Goal: Information Seeking & Learning: Learn about a topic

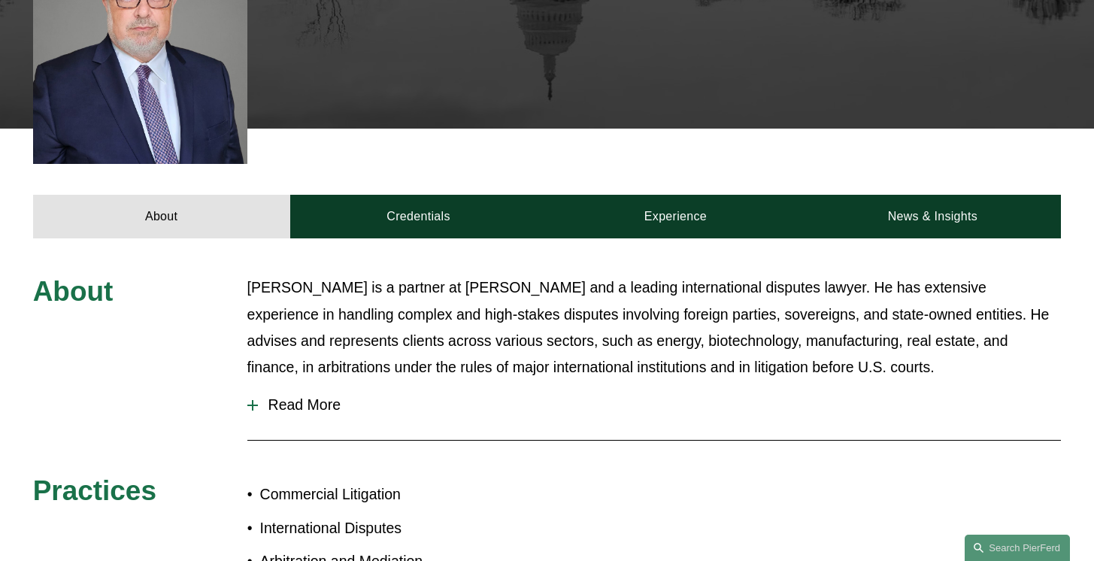
scroll to position [535, 0]
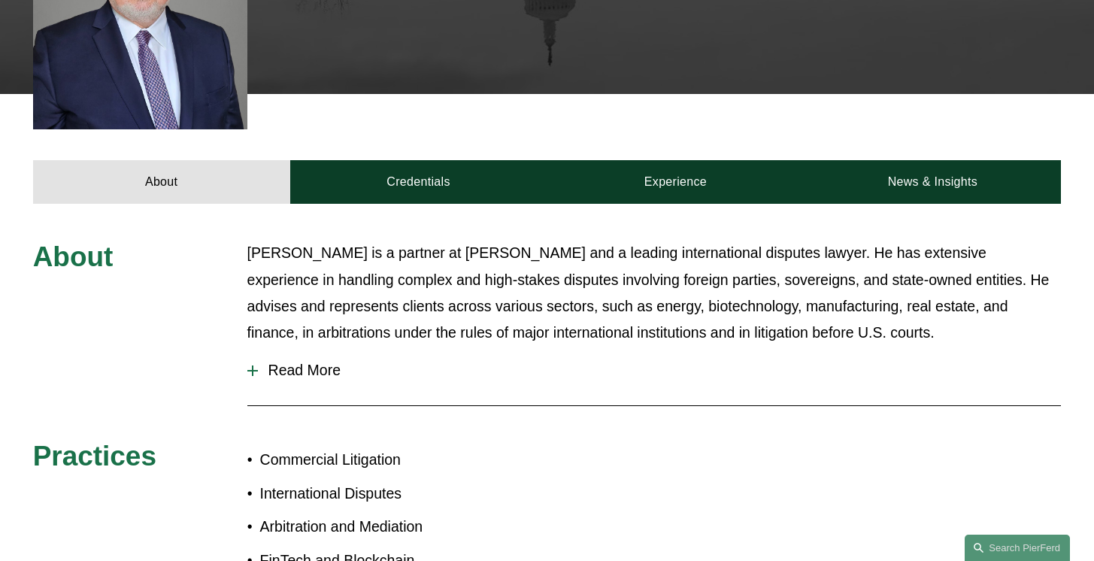
click at [287, 362] on span "Read More" at bounding box center [660, 370] width 804 height 17
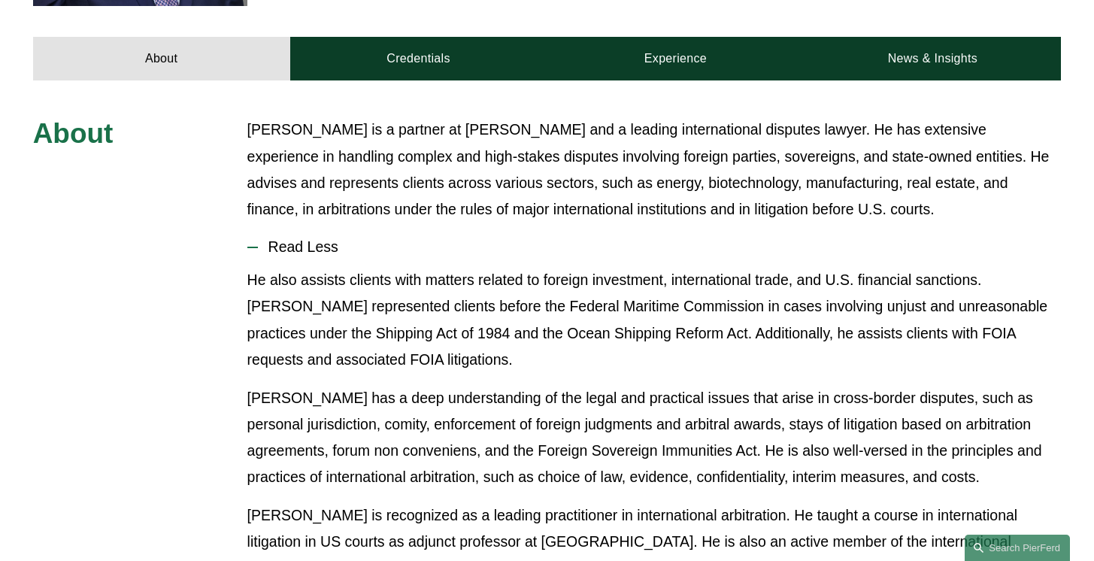
scroll to position [665, 0]
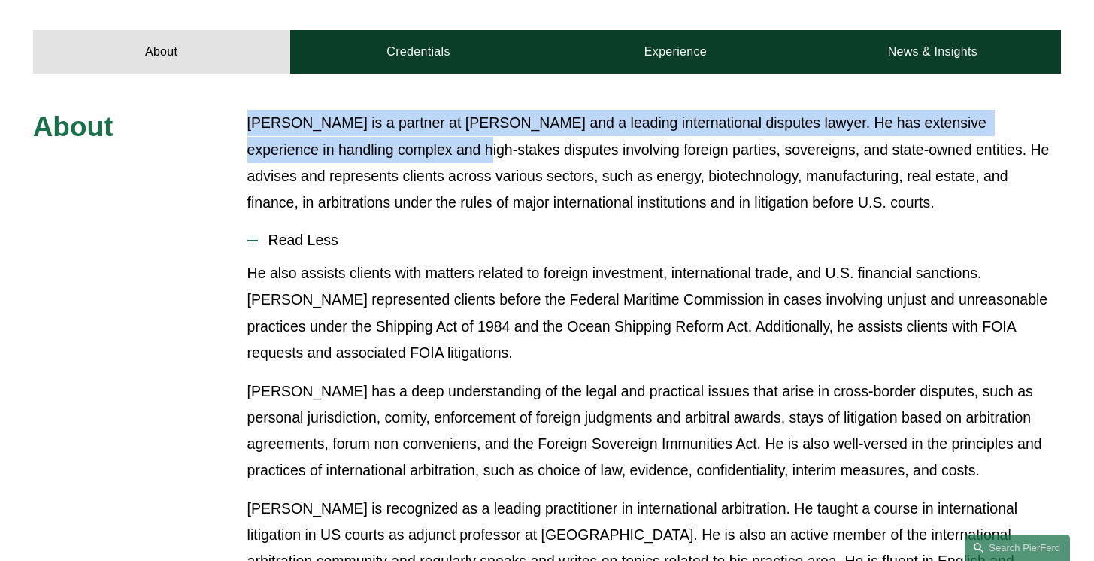
drag, startPoint x: 248, startPoint y: 109, endPoint x: 385, endPoint y: 126, distance: 137.9
click at [385, 126] on p "Gene M. Burd is a partner at Pierson Ferdinand and a leading international disp…" at bounding box center [654, 162] width 814 height 105
click at [419, 171] on p "Gene M. Burd is a partner at Pierson Ferdinand and a leading international disp…" at bounding box center [654, 162] width 814 height 105
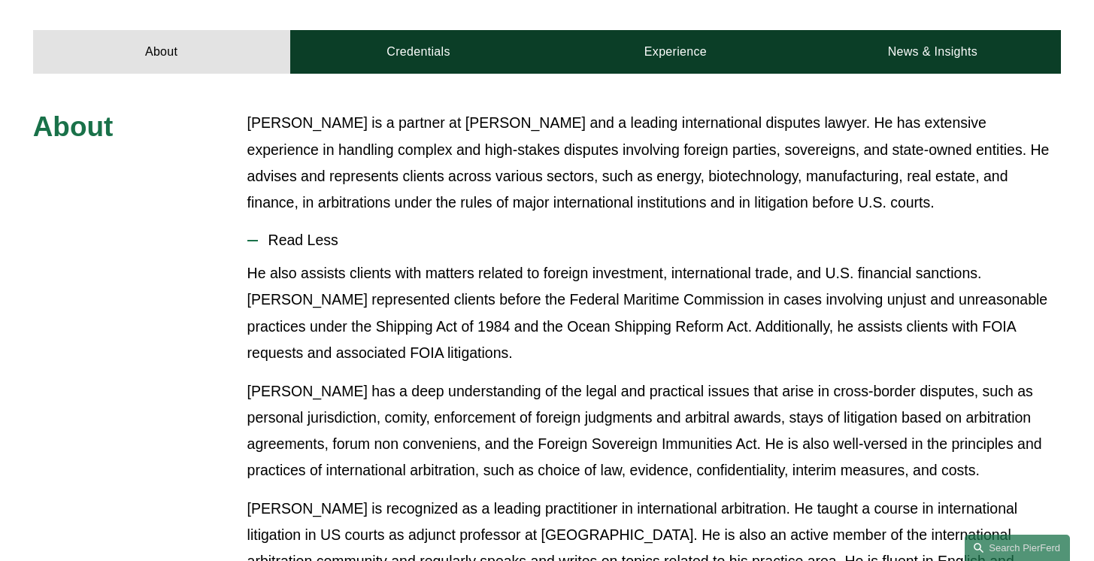
drag, startPoint x: 886, startPoint y: 186, endPoint x: 252, endPoint y: 92, distance: 641.3
click at [252, 92] on div "About Gene M. Burd is a partner at Pierson Ferdinand and a leading internationa…" at bounding box center [547, 460] width 1094 height 773
copy p "Gene M. Burd is a partner at Pierson Ferdinand and a leading international disp…"
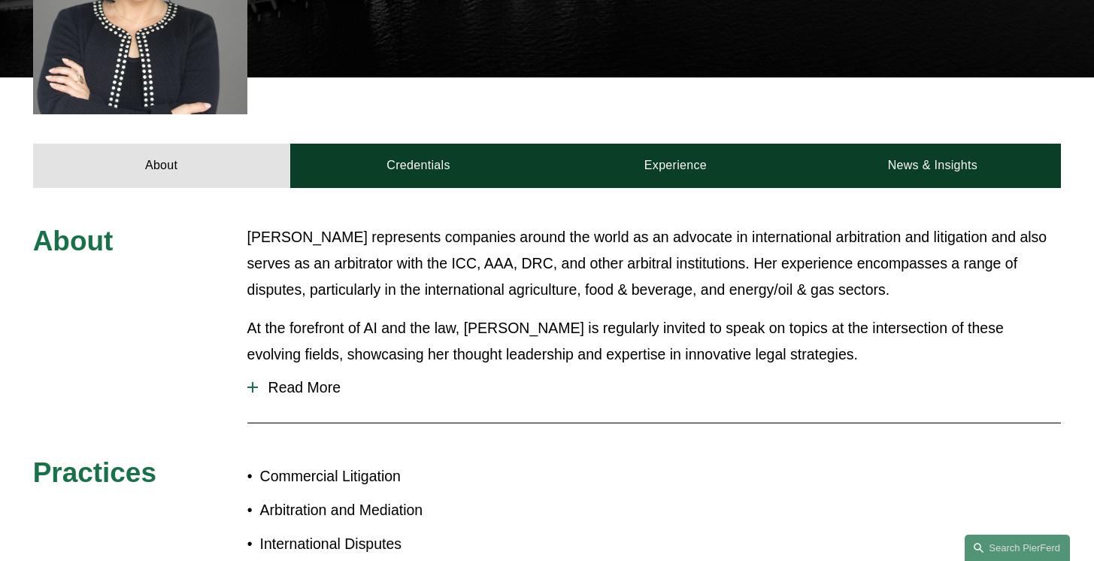
scroll to position [573, 0]
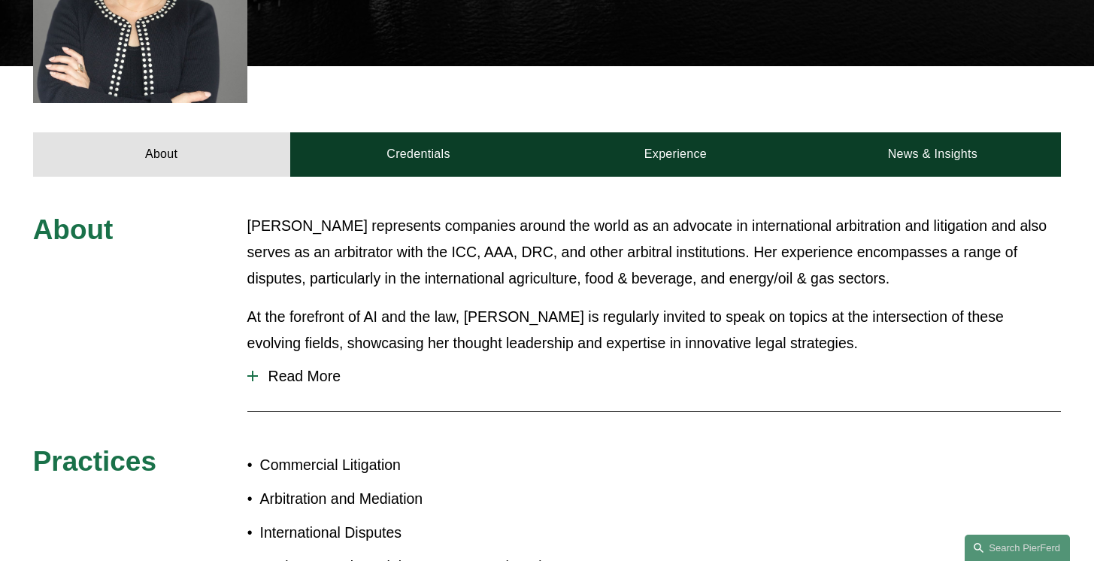
click at [289, 368] on span "Read More" at bounding box center [660, 376] width 804 height 17
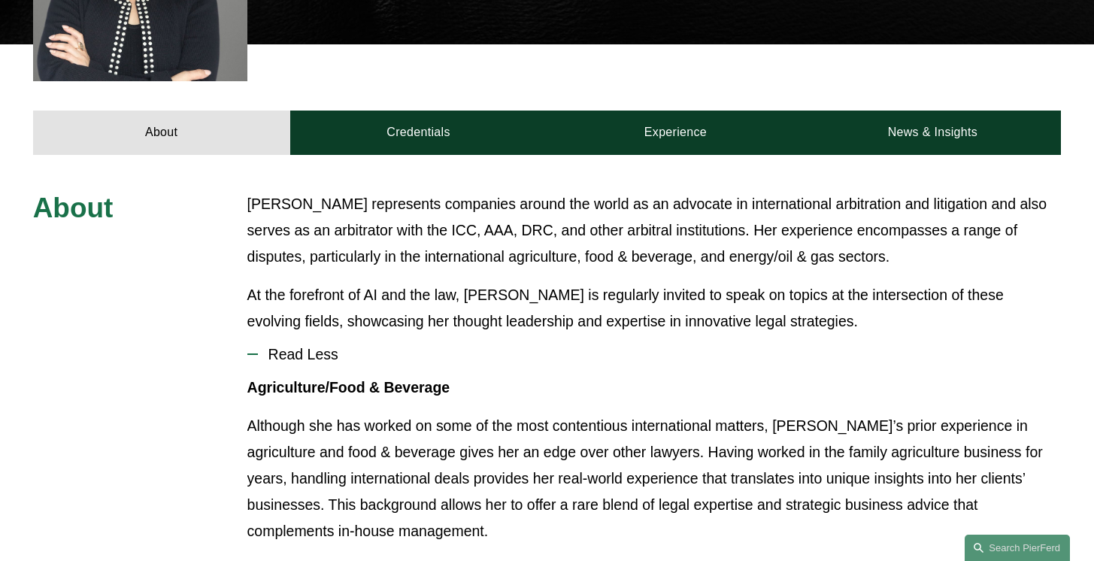
scroll to position [600, 0]
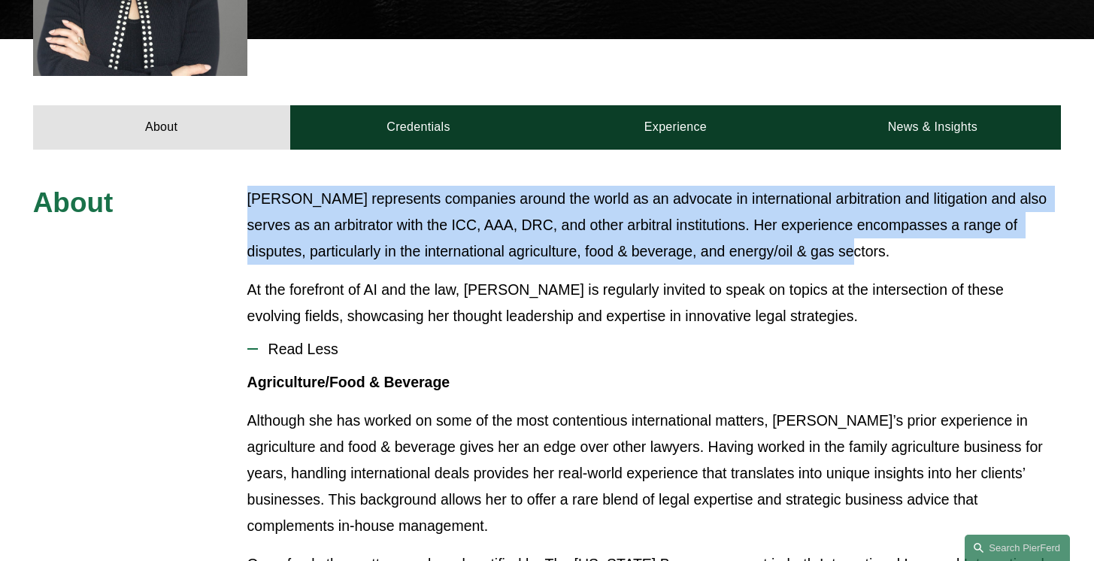
drag, startPoint x: 249, startPoint y: 171, endPoint x: 861, endPoint y: 218, distance: 613.7
click at [861, 218] on p "Tiffany represents companies around the world as an advocate in international a…" at bounding box center [654, 225] width 814 height 79
copy p "Tiffany represents companies around the world as an advocate in international a…"
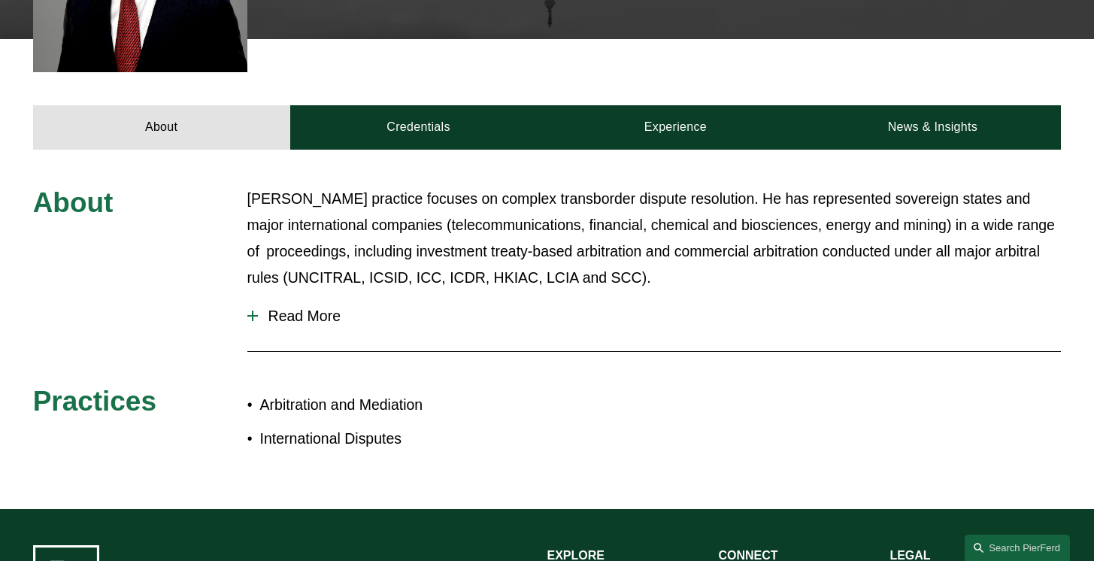
scroll to position [566, 0]
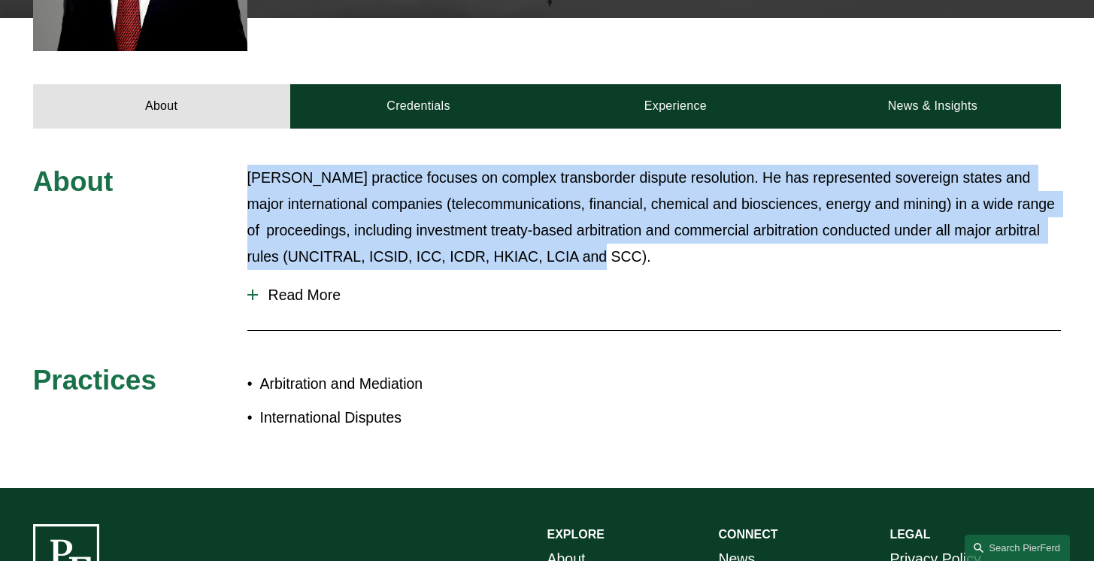
drag, startPoint x: 247, startPoint y: 181, endPoint x: 685, endPoint y: 268, distance: 446.1
click at [685, 268] on p "Kamel’s practice focuses on complex transborder dispute resolution. He has repr…" at bounding box center [654, 217] width 814 height 105
copy p "Kamel’s practice focuses on complex transborder dispute resolution. He has repr…"
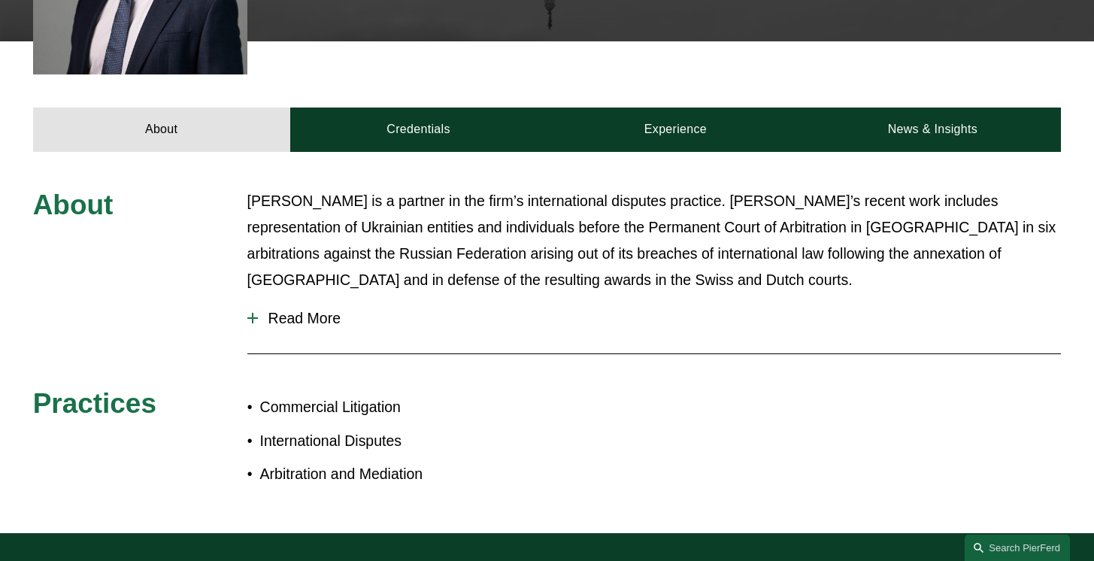
scroll to position [547, 0]
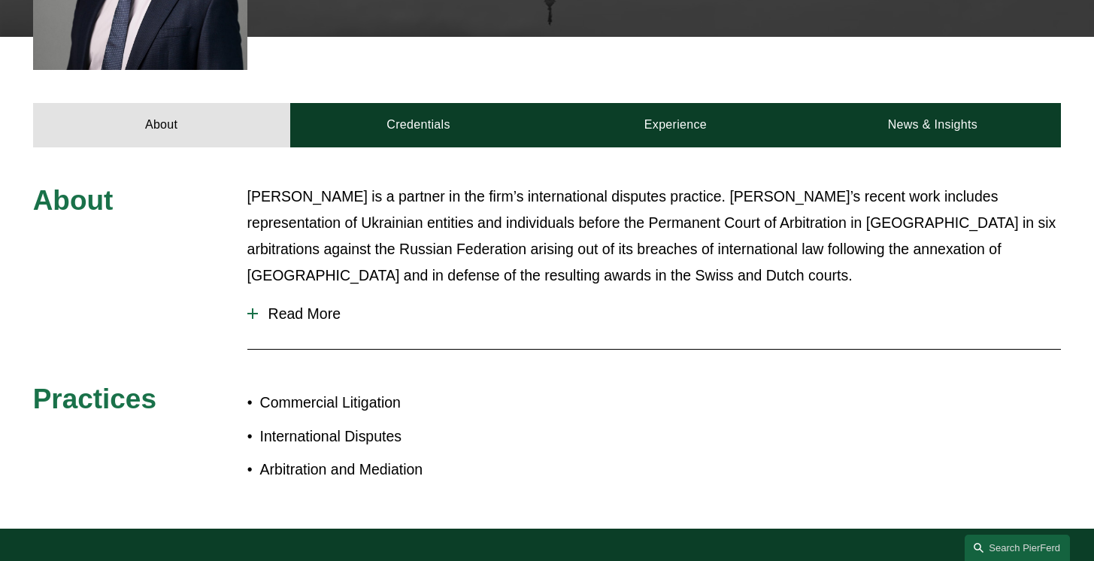
drag, startPoint x: 251, startPoint y: 201, endPoint x: 531, endPoint y: 269, distance: 287.9
click at [531, 269] on p "[PERSON_NAME] is a partner in the firm’s international disputes practice. [PERS…" at bounding box center [654, 235] width 814 height 105
click at [578, 289] on p "[PERSON_NAME] is a partner in the firm’s international disputes practice. [PERS…" at bounding box center [654, 235] width 814 height 105
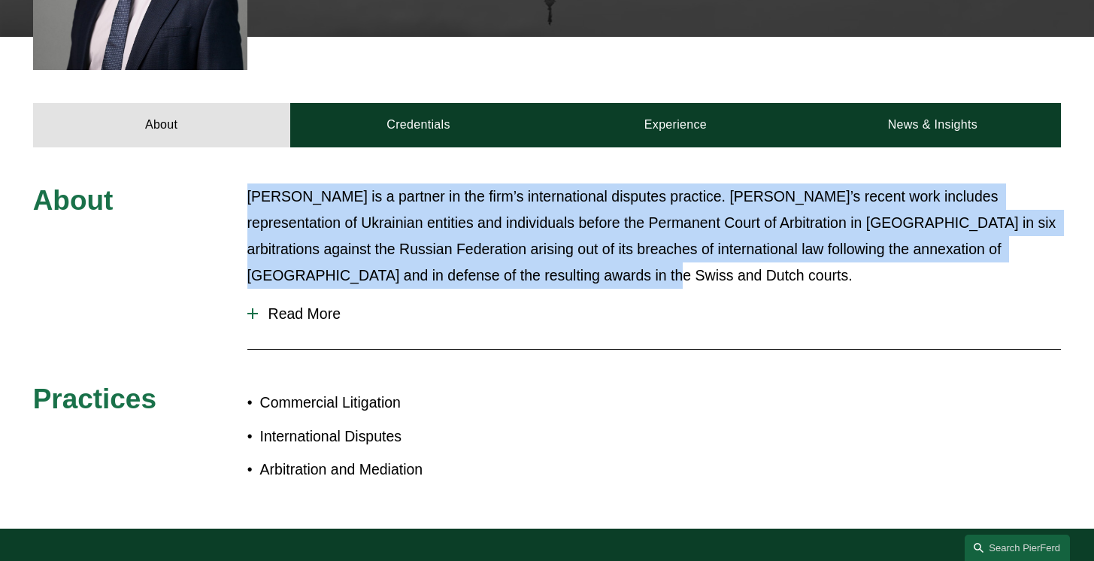
drag, startPoint x: 568, startPoint y: 284, endPoint x: 247, endPoint y: 194, distance: 334.1
click at [247, 194] on p "Vitaly Morozov is a partner in the firm’s international disputes practice. Vita…" at bounding box center [654, 235] width 814 height 105
copy p "Vitaly Morozov is a partner in the firm’s international disputes practice. Vita…"
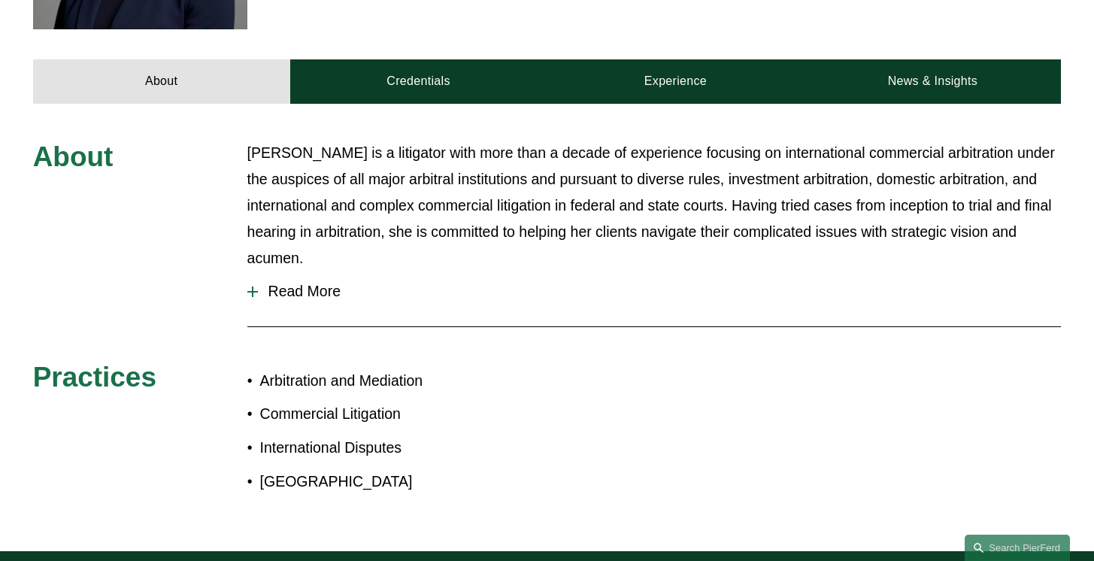
scroll to position [668, 0]
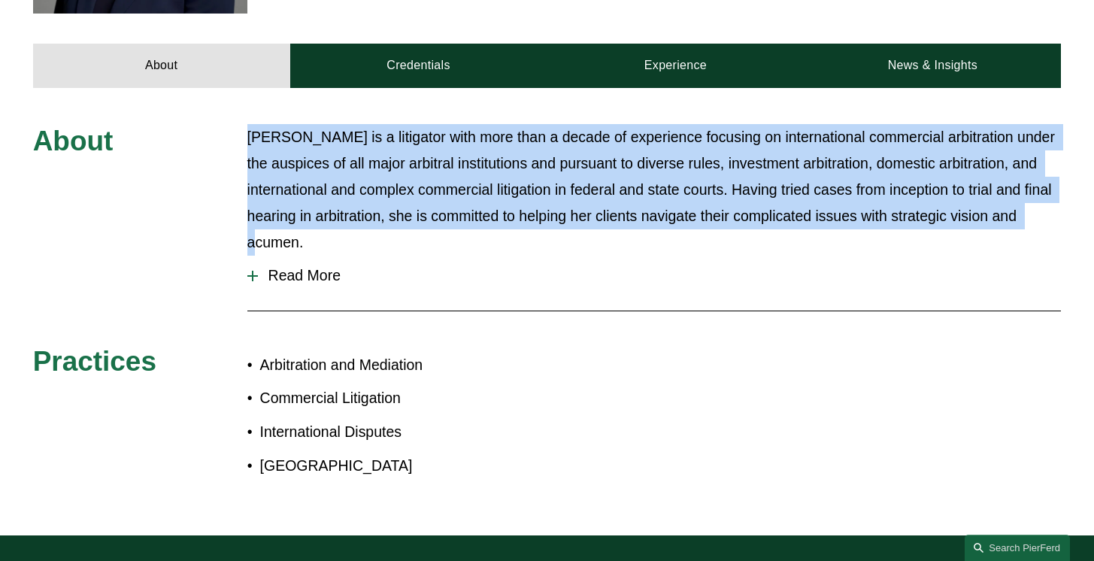
drag, startPoint x: 248, startPoint y: 80, endPoint x: 341, endPoint y: 192, distance: 145.7
click at [341, 192] on p "[PERSON_NAME] is a litigator with more than a decade of experience focusing on …" at bounding box center [654, 190] width 814 height 132
copy p "Kristin is a litigator with more than a decade of experience focusing on intern…"
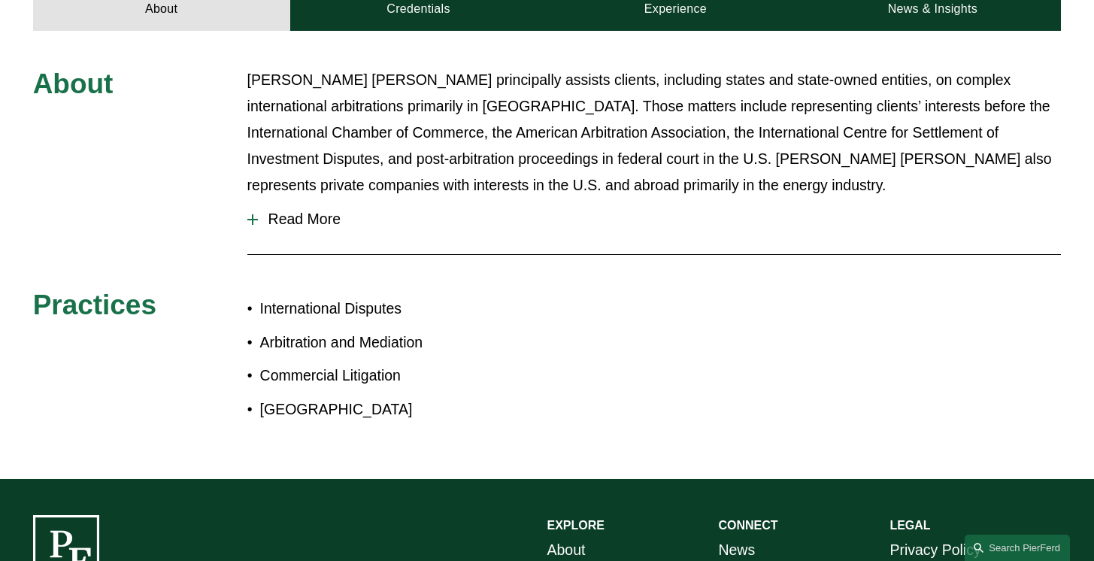
scroll to position [685, 0]
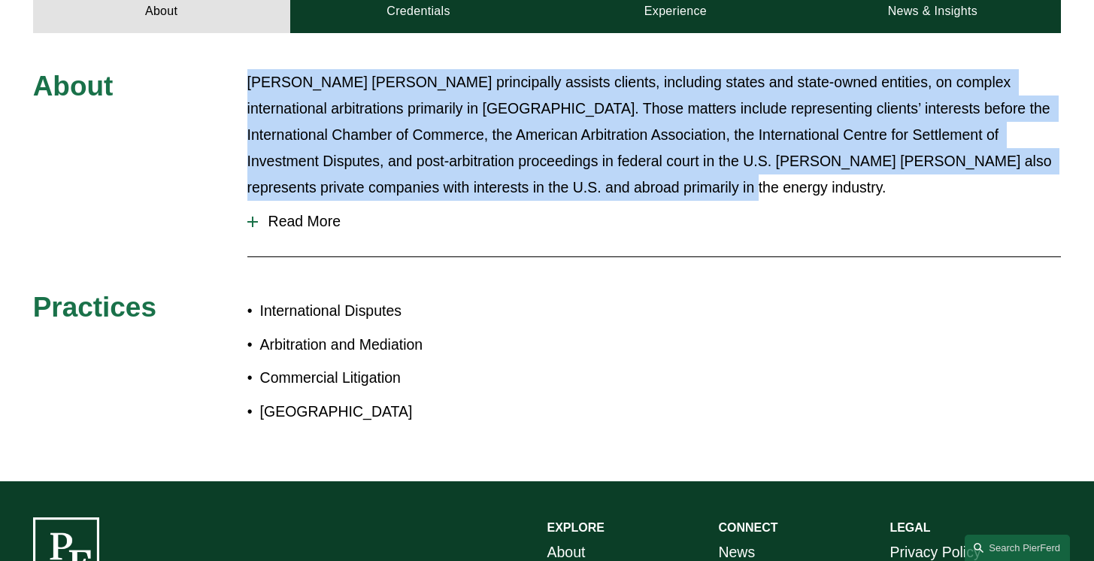
drag, startPoint x: 251, startPoint y: 88, endPoint x: 874, endPoint y: 198, distance: 632.2
click at [875, 199] on p "[PERSON_NAME] [PERSON_NAME] principally assists clients, including states and s…" at bounding box center [654, 135] width 814 height 132
copy p "[PERSON_NAME] [PERSON_NAME] principally assists clients, including states and s…"
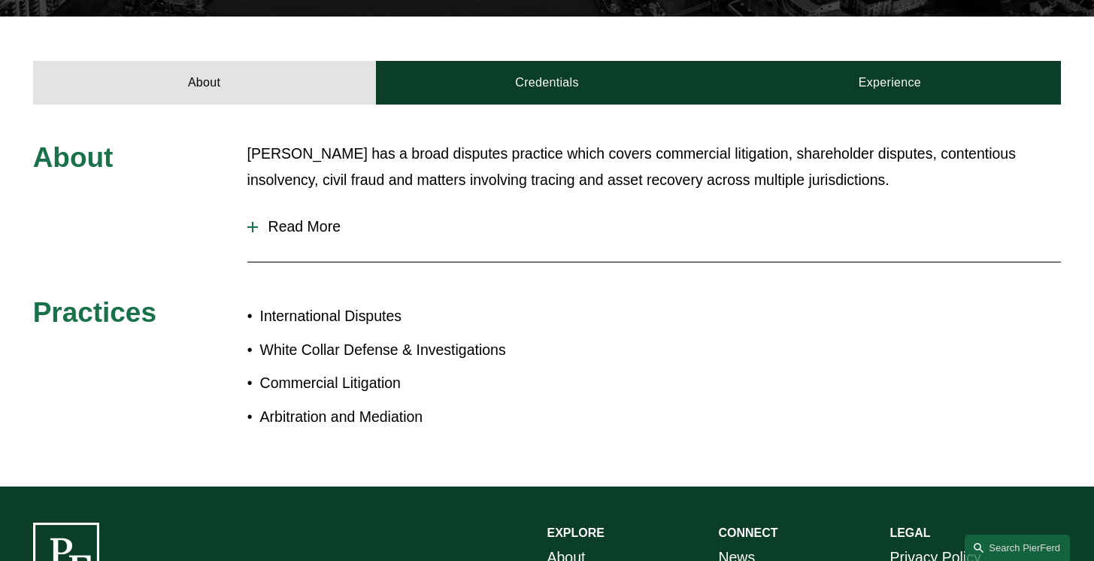
scroll to position [577, 0]
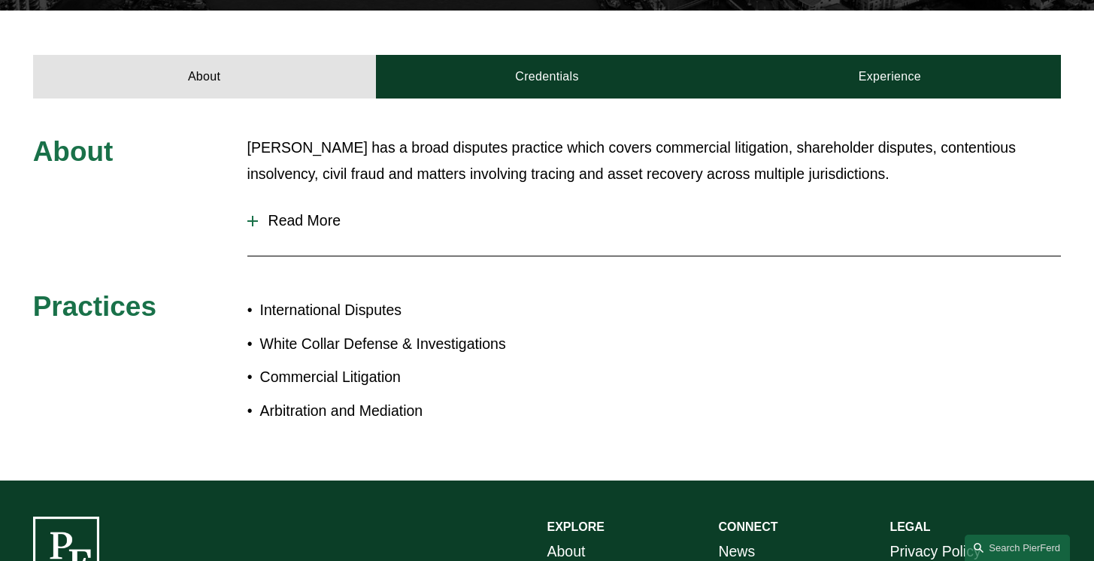
click at [323, 135] on div "[PERSON_NAME] has a broad disputes practice which covers commercial litigation,…" at bounding box center [654, 168] width 814 height 66
click at [324, 201] on button "Read More" at bounding box center [654, 221] width 814 height 40
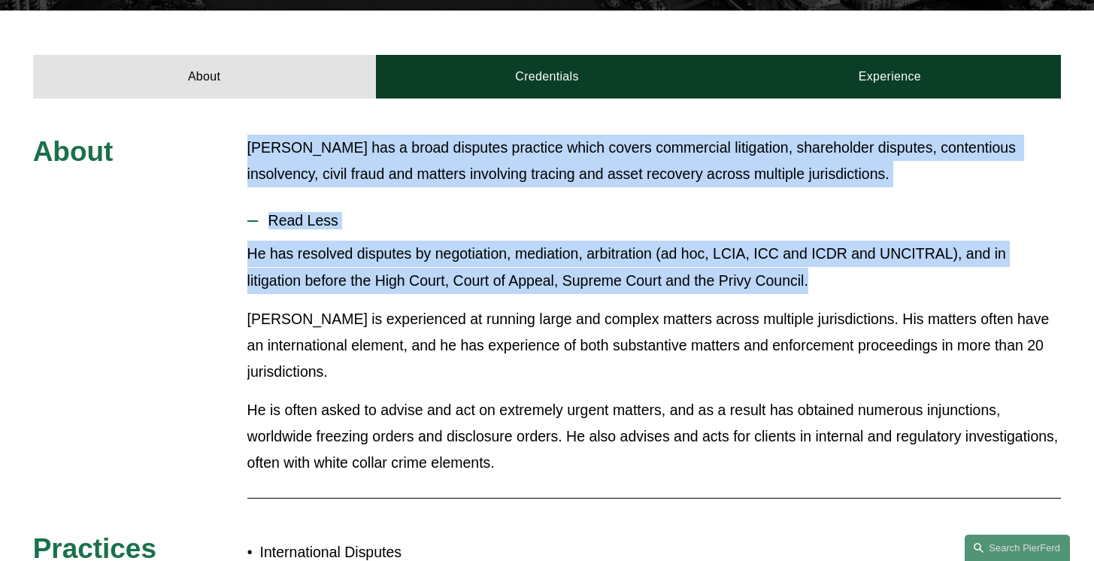
drag, startPoint x: 248, startPoint y: 79, endPoint x: 840, endPoint y: 223, distance: 609.5
click at [840, 223] on div "About [PERSON_NAME] has a broad disputes practice which covers commercial litig…" at bounding box center [547, 410] width 1094 height 551
copy div "[PERSON_NAME] has a broad disputes practice which covers commercial litigation,…"
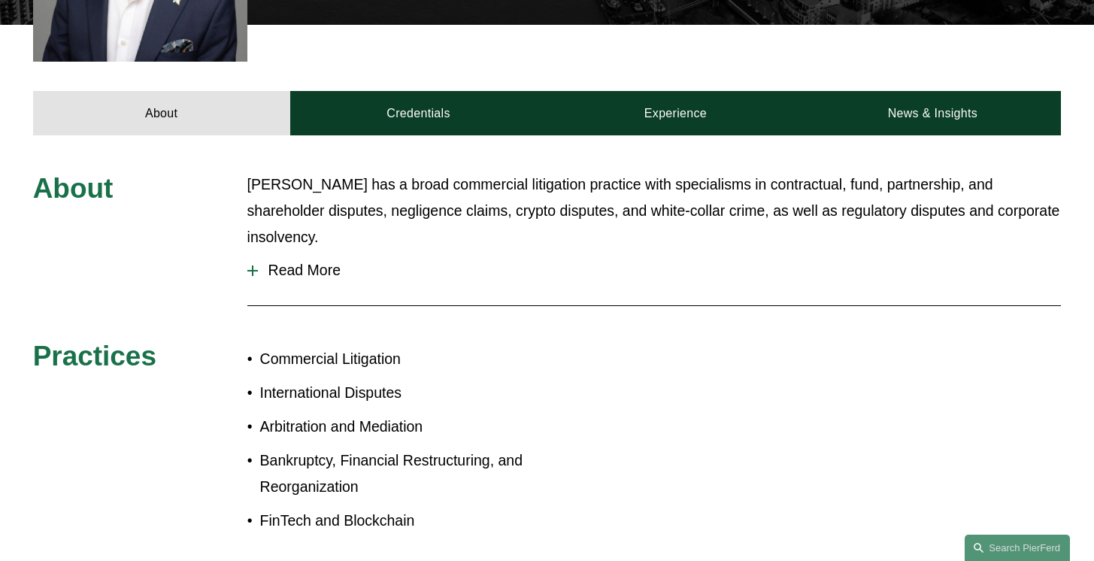
scroll to position [619, 0]
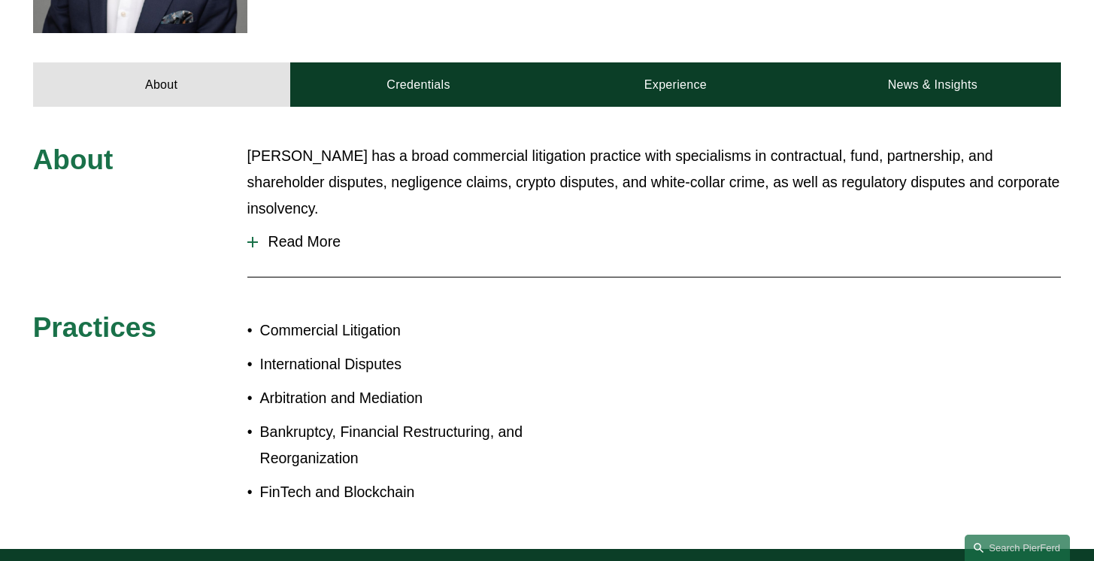
click at [316, 233] on span "Read More" at bounding box center [660, 241] width 804 height 17
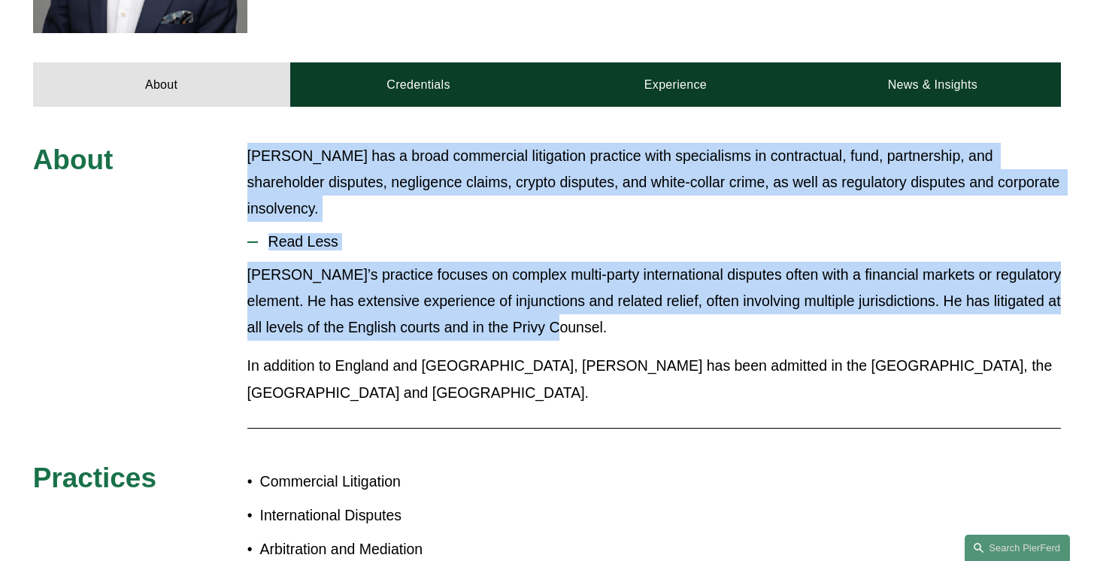
drag, startPoint x: 249, startPoint y: 131, endPoint x: 591, endPoint y: 303, distance: 382.9
click at [591, 303] on div "About Daniel has a broad commercial litigation practice with specialisms in con…" at bounding box center [547, 403] width 1094 height 520
copy div "Daniel has a broad commercial litigation practice with specialisms in contractu…"
